Goal: Navigation & Orientation: Find specific page/section

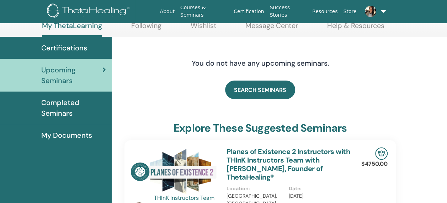
scroll to position [43, 0]
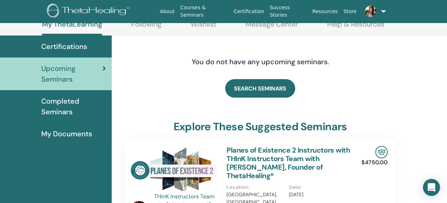
click at [159, 28] on link "Following" at bounding box center [146, 27] width 30 height 14
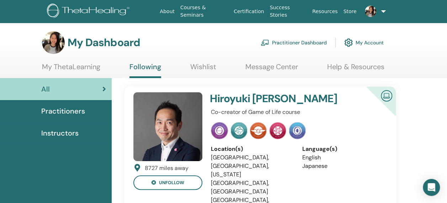
click at [200, 66] on link "Wishlist" at bounding box center [203, 70] width 26 height 14
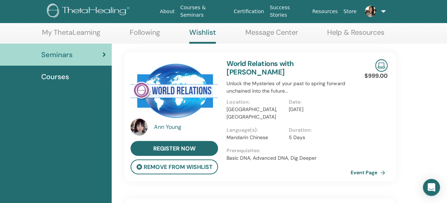
scroll to position [45, 0]
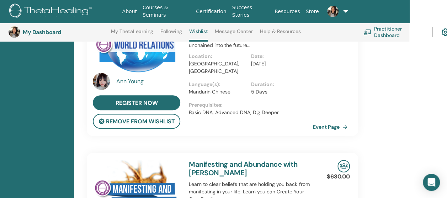
click at [409, 99] on html "About Courses & Seminars Certification Success Stories Resources Store ST [PERS…" at bounding box center [185, 0] width 447 height 198
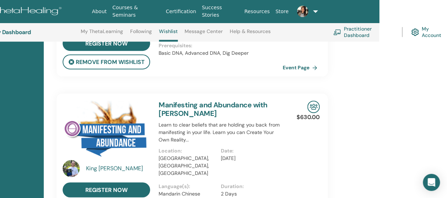
click at [150, 13] on link "Courses & Seminars" at bounding box center [136, 11] width 53 height 21
